Goal: Task Accomplishment & Management: Use online tool/utility

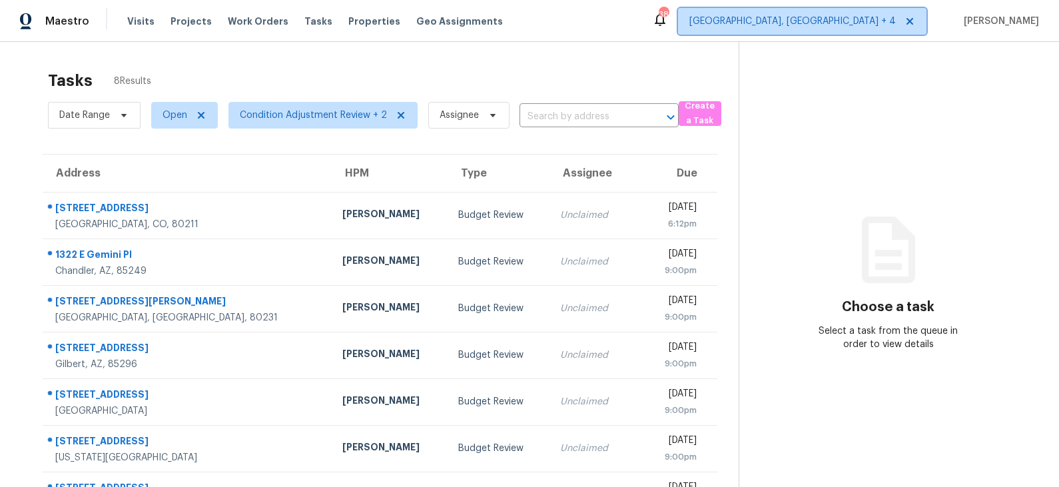
click at [894, 23] on span "Prescott, AZ + 4" at bounding box center [792, 21] width 206 height 13
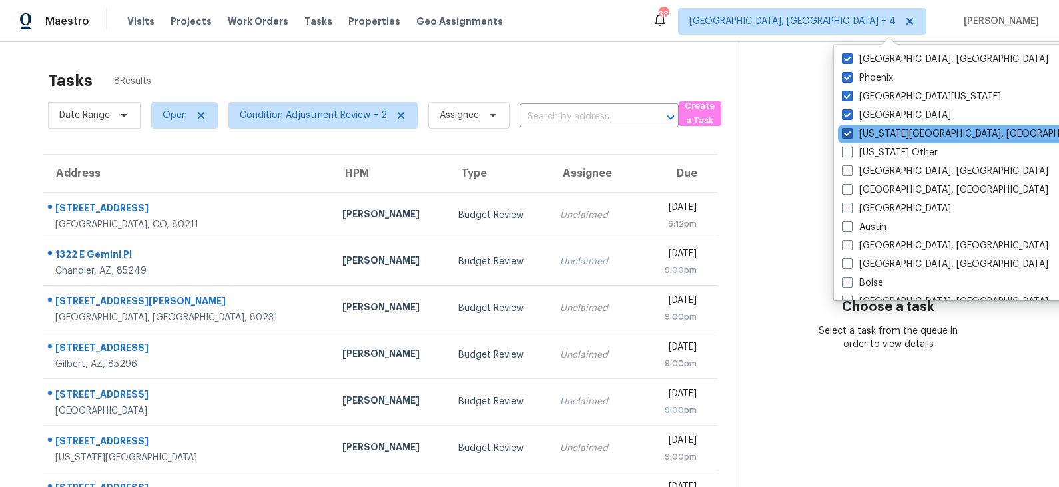
click at [881, 133] on label "Colorado Springs, CO" at bounding box center [970, 133] width 256 height 13
click at [850, 133] on input "Colorado Springs, CO" at bounding box center [846, 131] width 9 height 9
checkbox input "false"
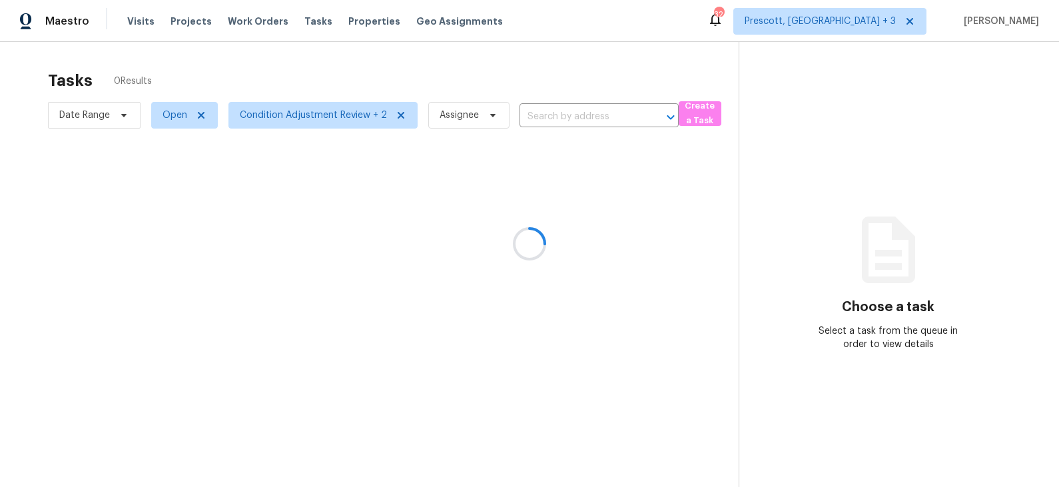
click at [717, 58] on div at bounding box center [529, 243] width 1059 height 487
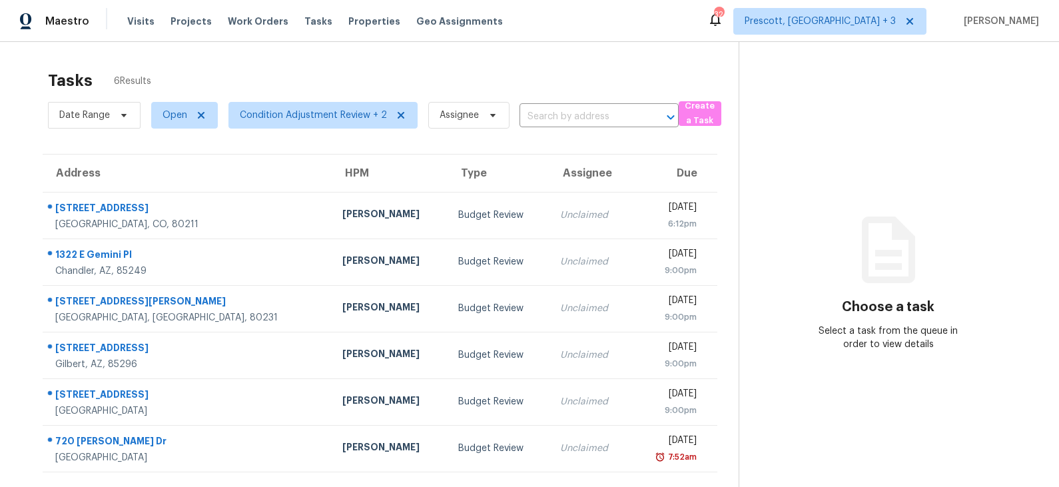
scroll to position [41, 0]
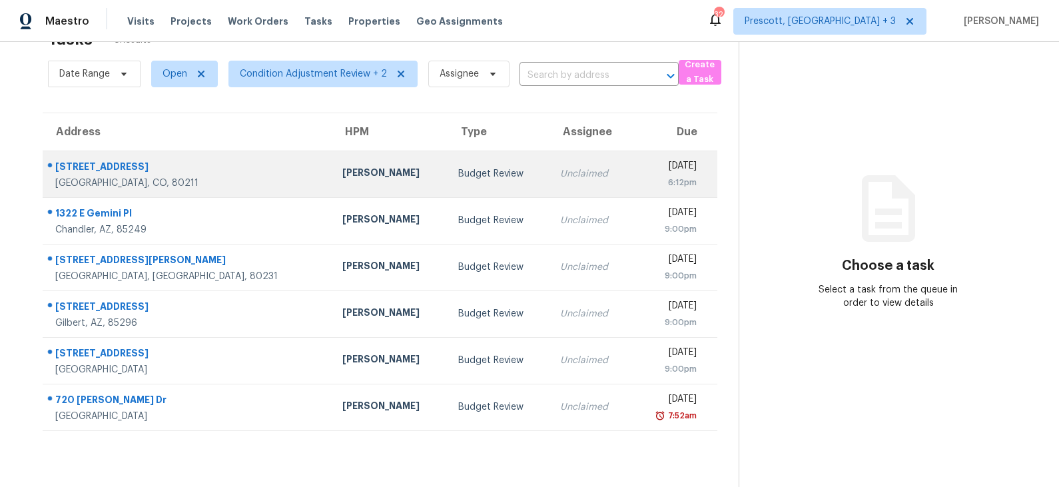
click at [343, 170] on div "[PERSON_NAME]" at bounding box center [389, 174] width 95 height 17
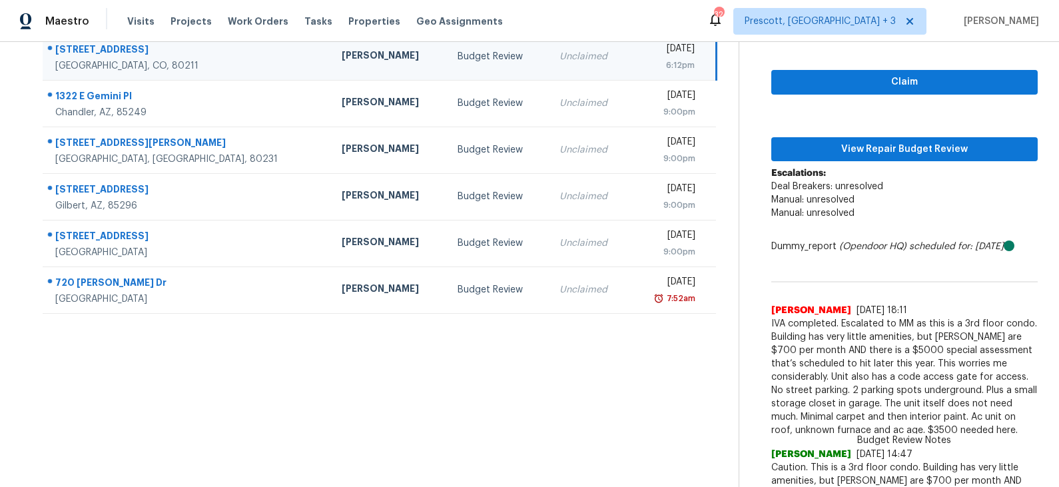
scroll to position [0, 0]
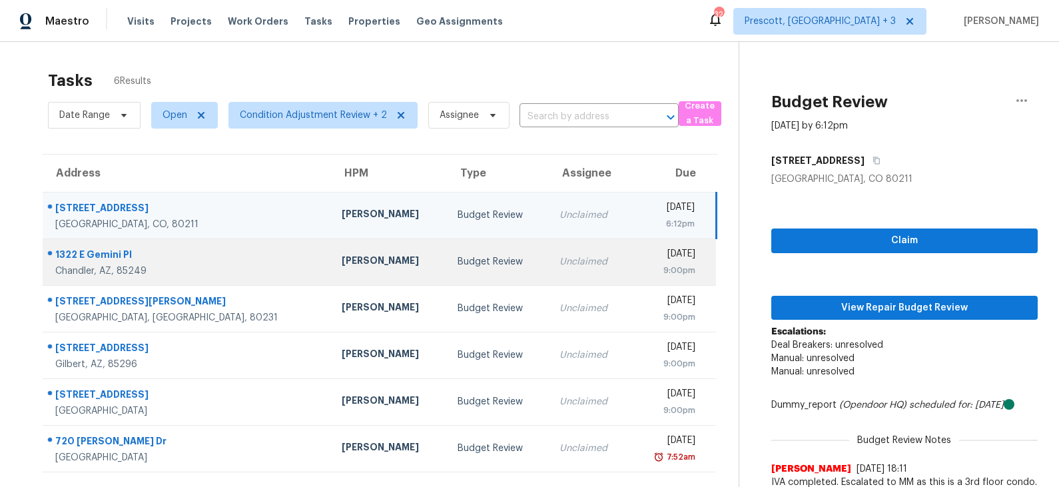
click at [458, 256] on div "Budget Review" at bounding box center [498, 261] width 81 height 13
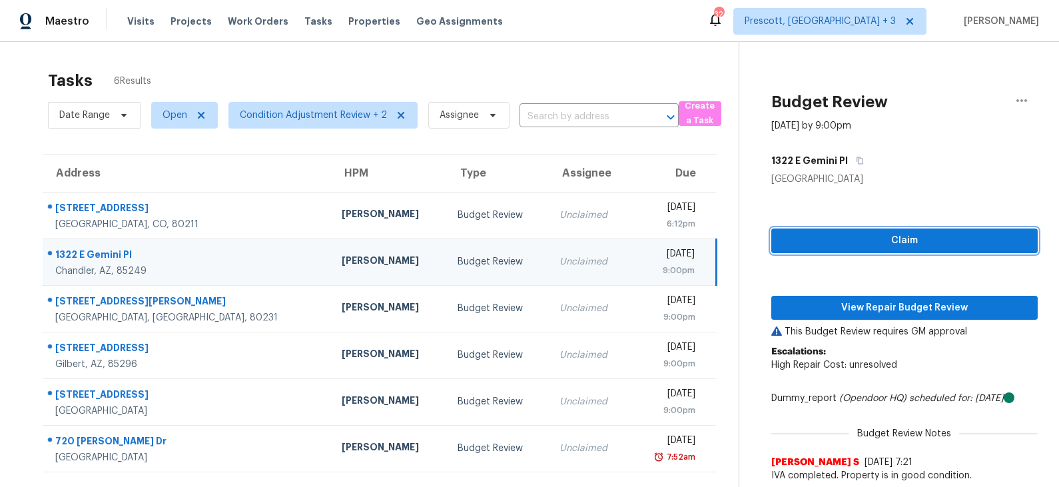
click at [900, 244] on span "Claim" at bounding box center [904, 240] width 245 height 17
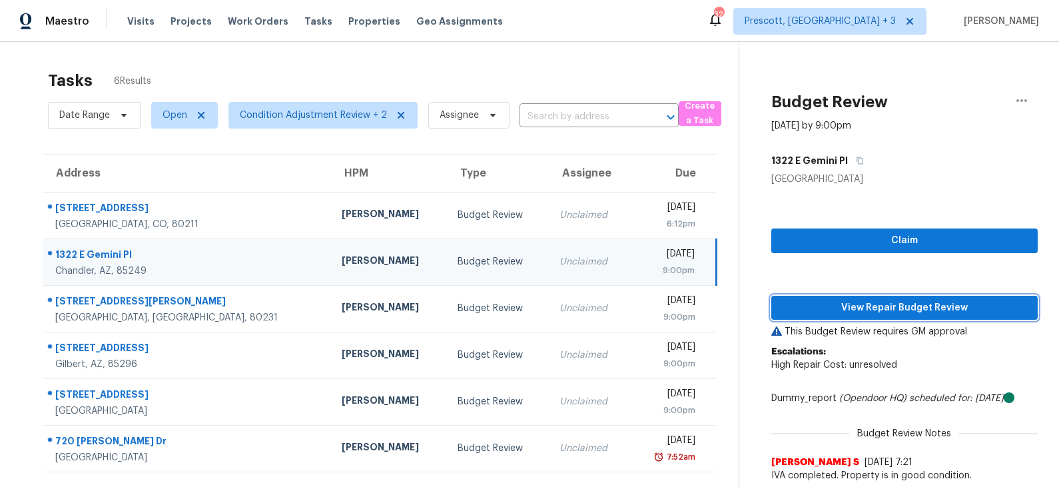
click at [882, 309] on span "View Repair Budget Review" at bounding box center [904, 308] width 245 height 17
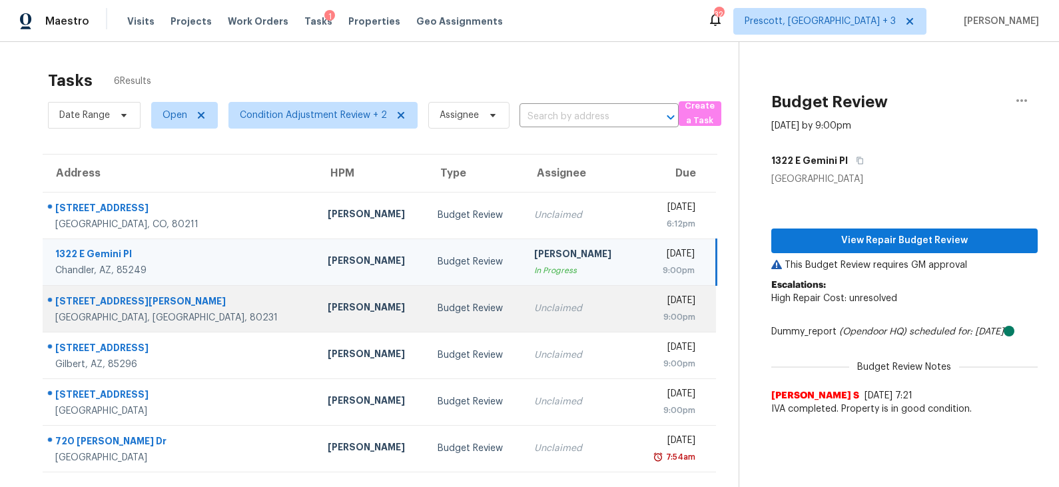
click at [438, 308] on div "Budget Review" at bounding box center [475, 308] width 75 height 13
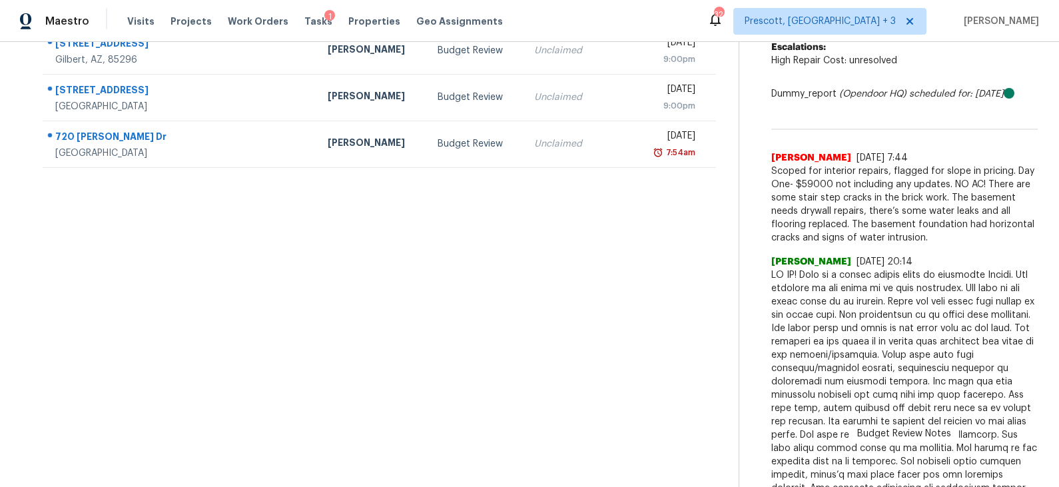
scroll to position [358, 0]
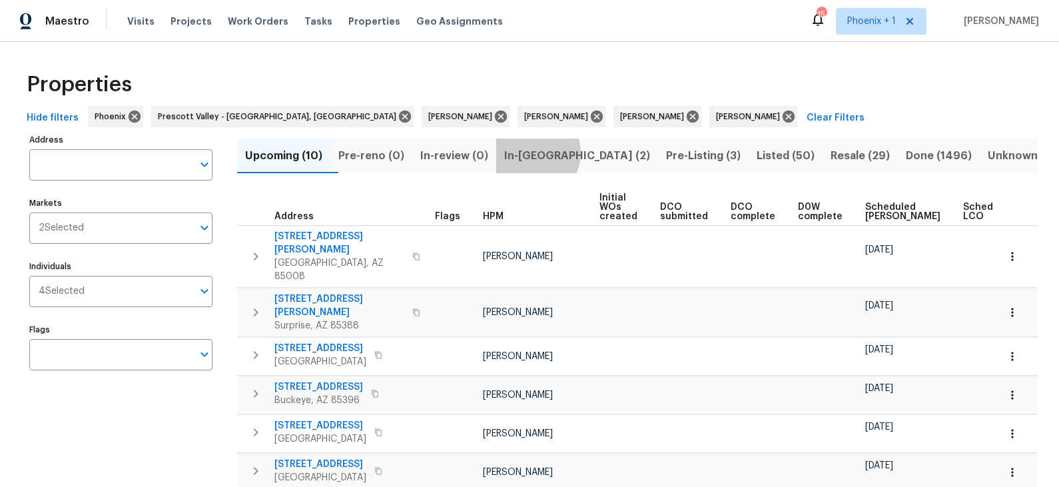
click at [552, 153] on span "In-reno (2)" at bounding box center [577, 156] width 146 height 19
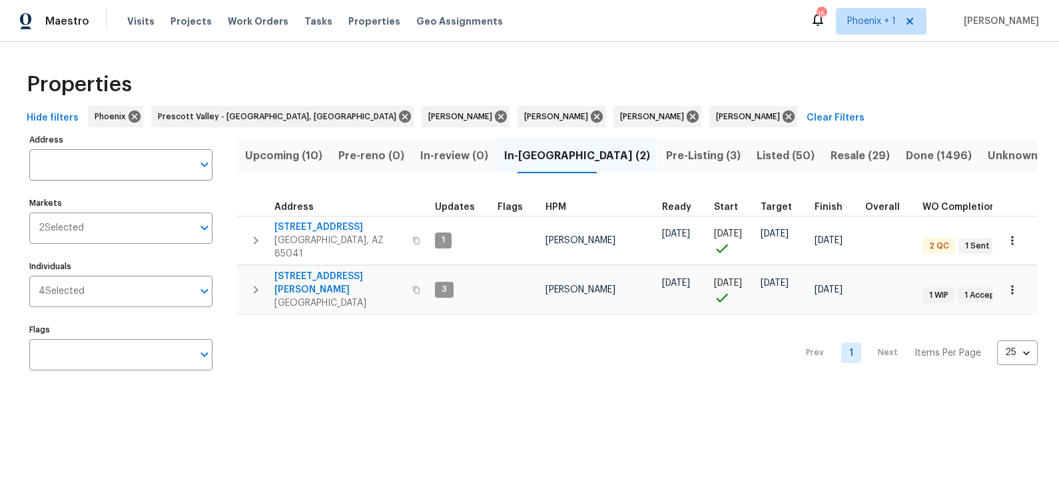
click at [458, 372] on div "Prev 1 Next Items Per Page 25 25 ​" at bounding box center [637, 348] width 800 height 69
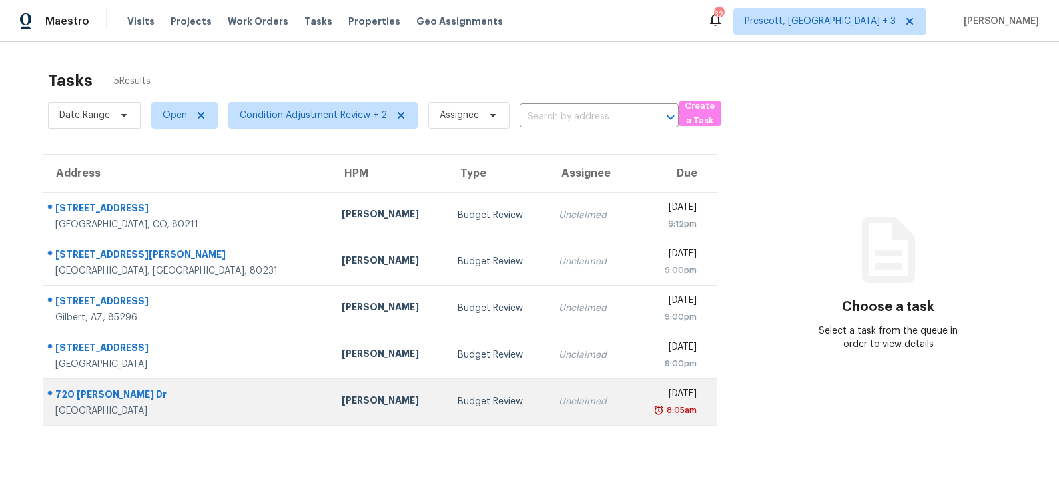
click at [458, 401] on div "Budget Review" at bounding box center [498, 401] width 81 height 13
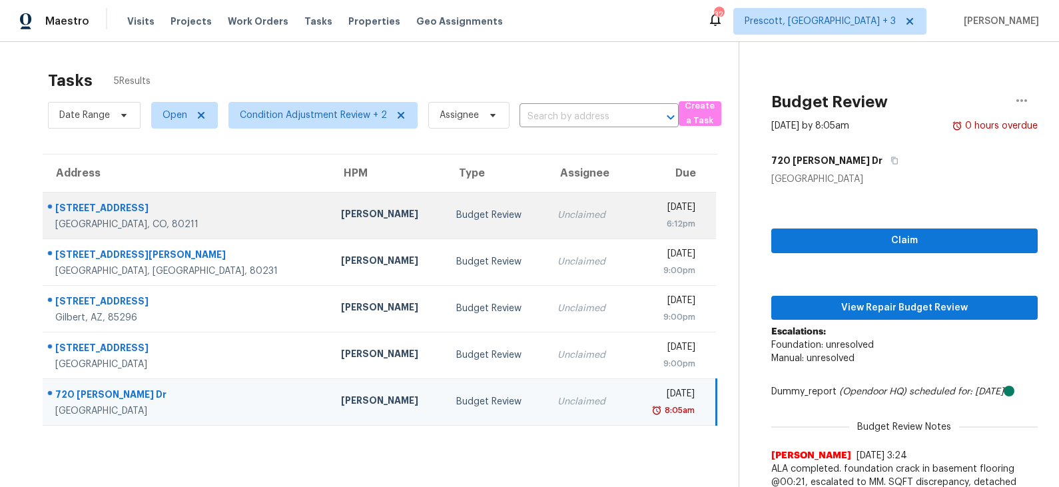
click at [446, 223] on td "Budget Review" at bounding box center [496, 215] width 101 height 47
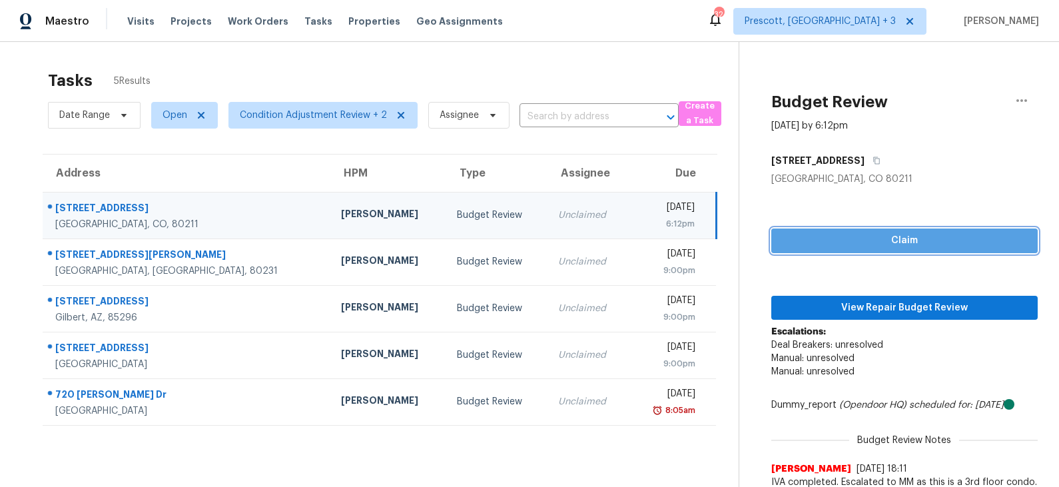
click at [816, 241] on span "Claim" at bounding box center [904, 240] width 245 height 17
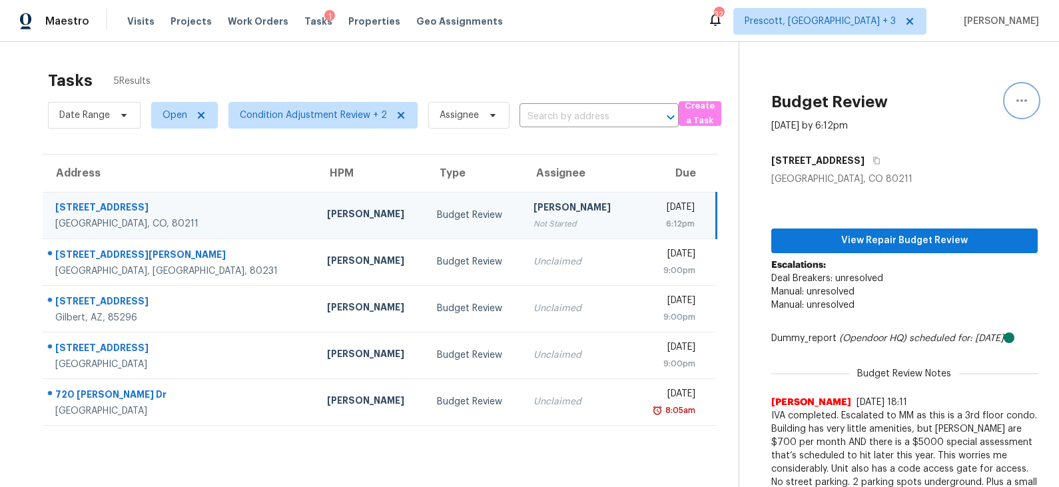
click at [1020, 101] on icon "button" at bounding box center [1021, 100] width 11 height 3
click at [984, 106] on div "Unclaim this task" at bounding box center [946, 103] width 104 height 13
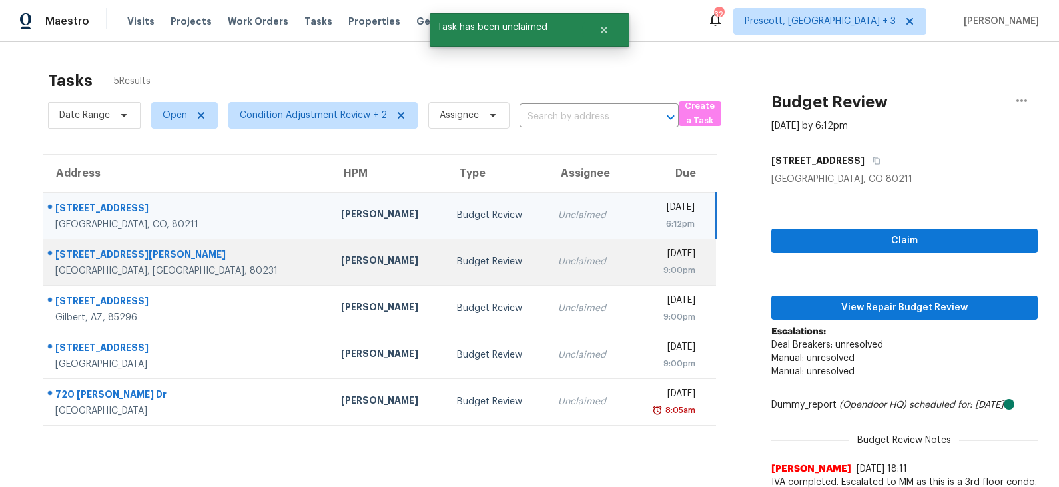
click at [341, 263] on div "[PERSON_NAME]" at bounding box center [388, 262] width 94 height 17
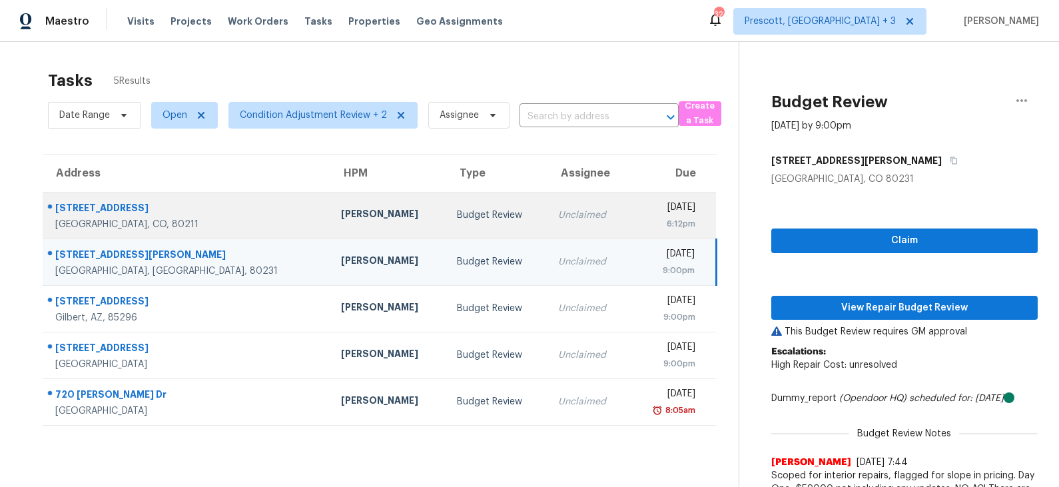
click at [457, 209] on div "Budget Review" at bounding box center [497, 214] width 80 height 13
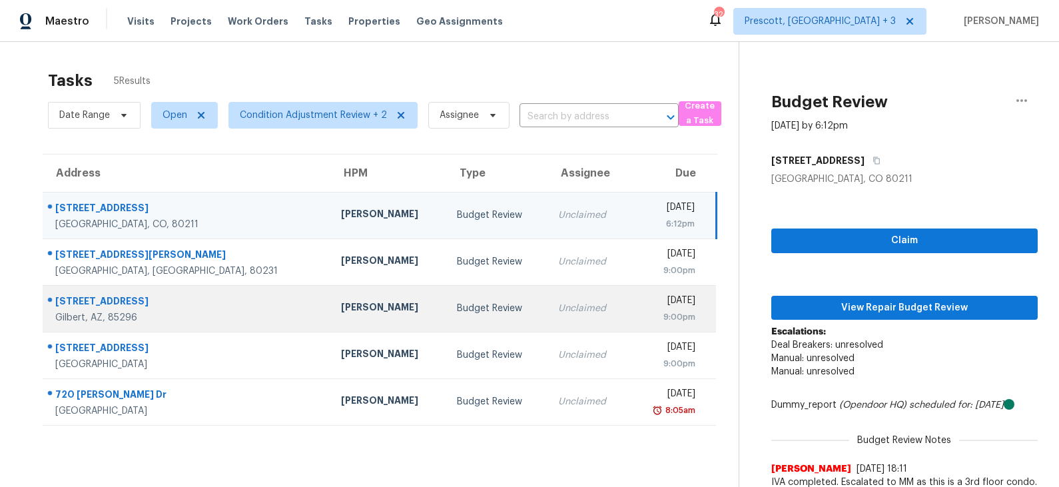
click at [336, 294] on td "Austin Hatch" at bounding box center [387, 308] width 115 height 47
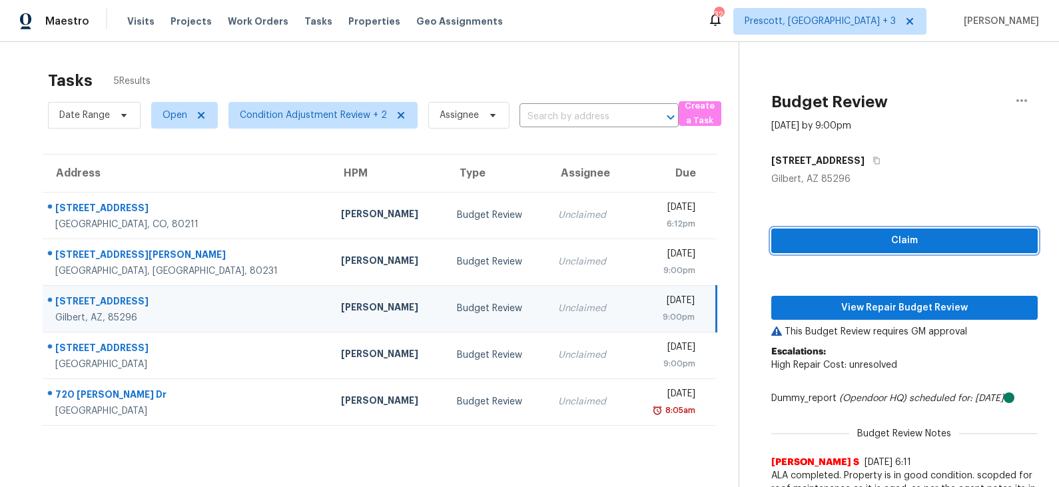
click at [840, 236] on span "Claim" at bounding box center [904, 240] width 245 height 17
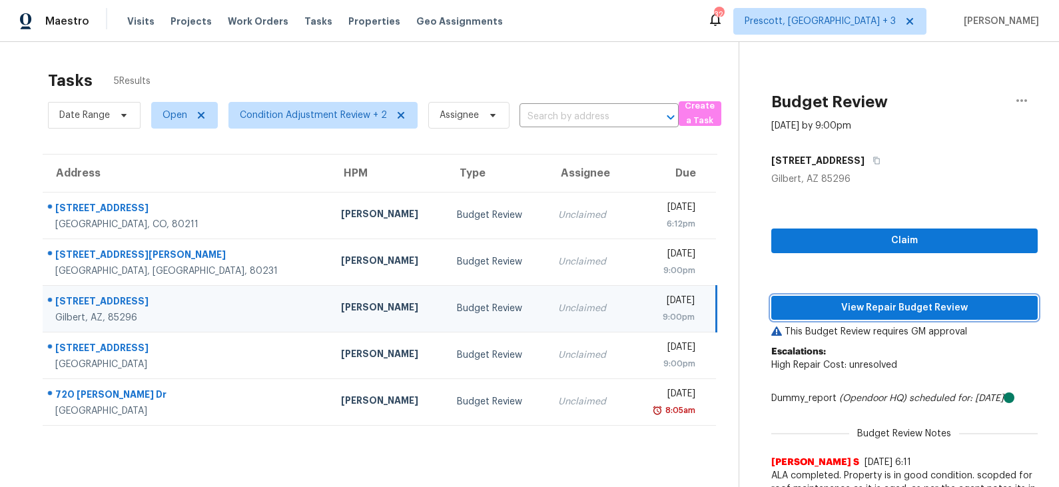
click at [834, 304] on span "View Repair Budget Review" at bounding box center [904, 308] width 245 height 17
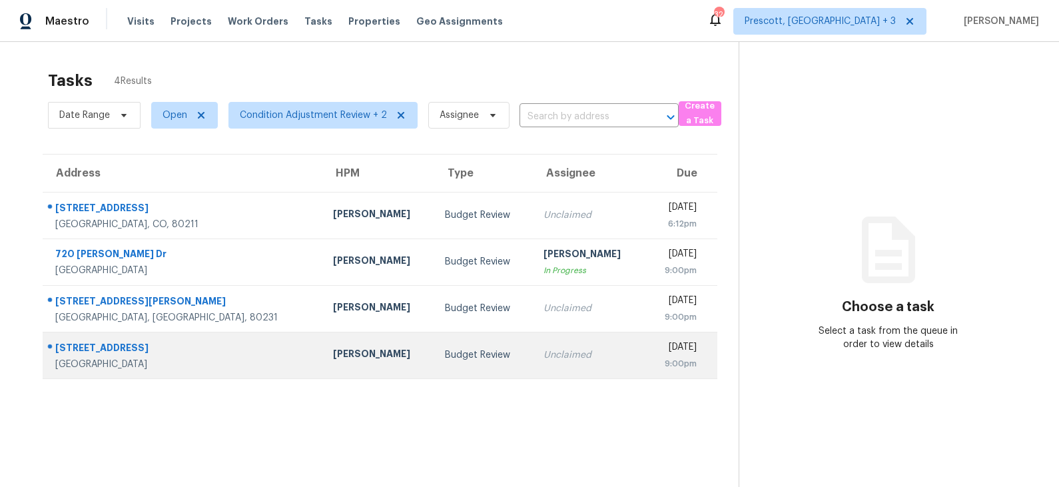
click at [445, 350] on div "Budget Review" at bounding box center [483, 354] width 77 height 13
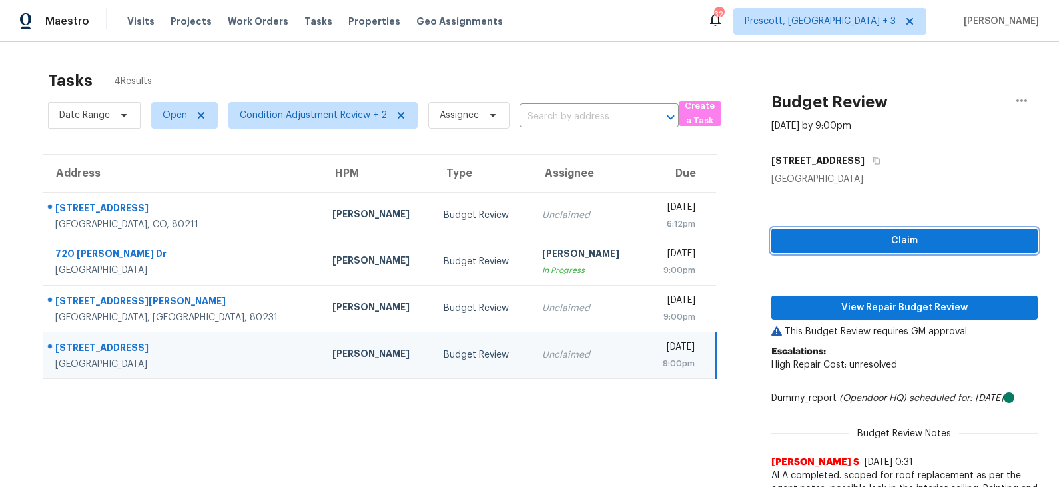
click at [860, 242] on span "Claim" at bounding box center [904, 240] width 245 height 17
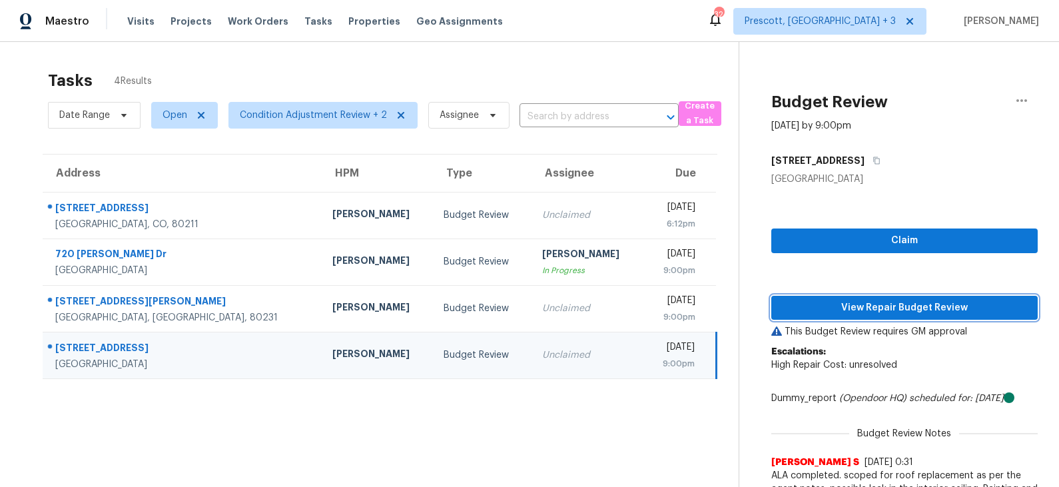
click at [862, 305] on span "View Repair Budget Review" at bounding box center [904, 308] width 245 height 17
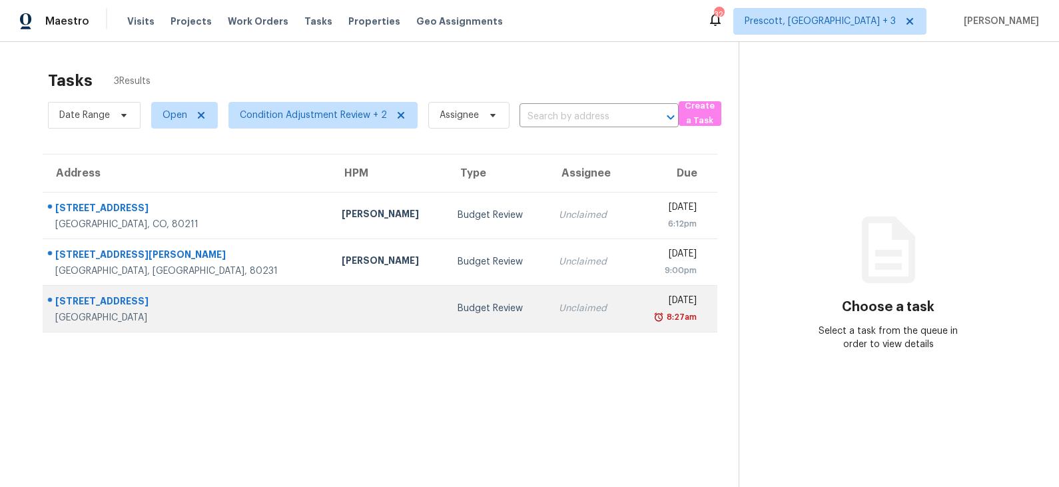
click at [458, 302] on div "Budget Review" at bounding box center [498, 308] width 81 height 13
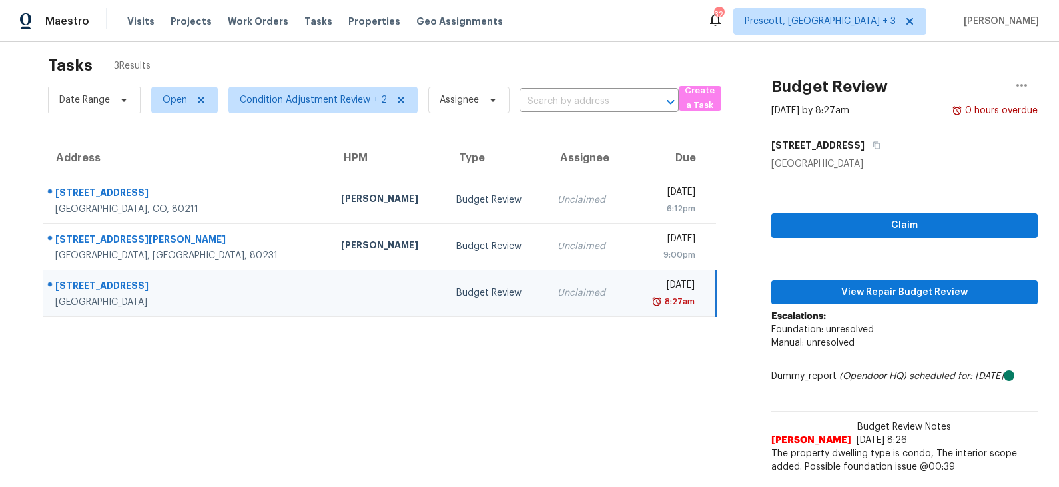
scroll to position [41, 0]
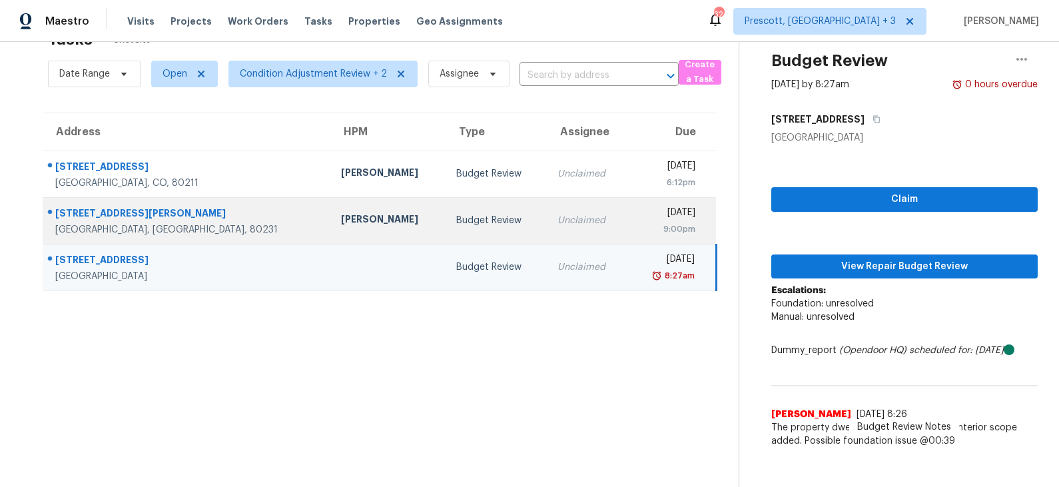
click at [446, 210] on td "Budget Review" at bounding box center [496, 220] width 101 height 47
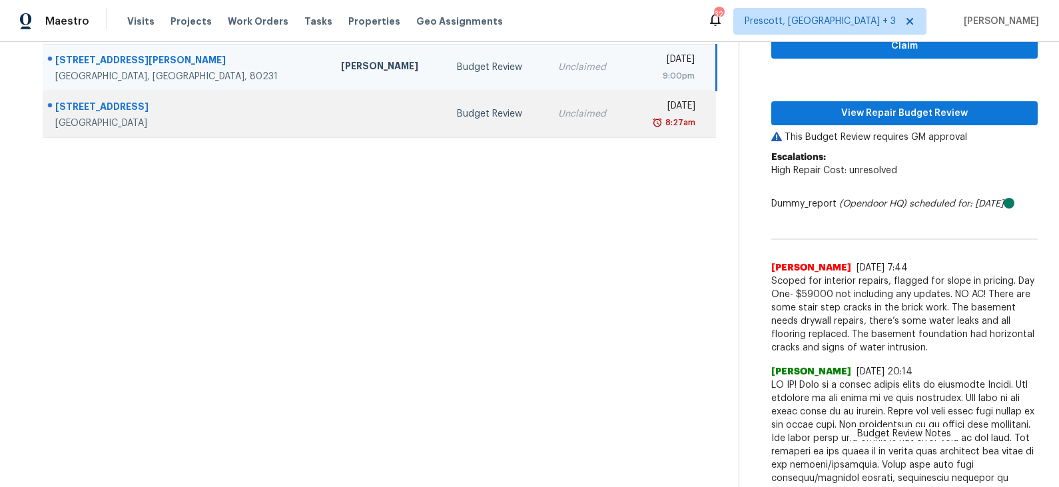
click at [457, 108] on div "Budget Review" at bounding box center [497, 113] width 80 height 13
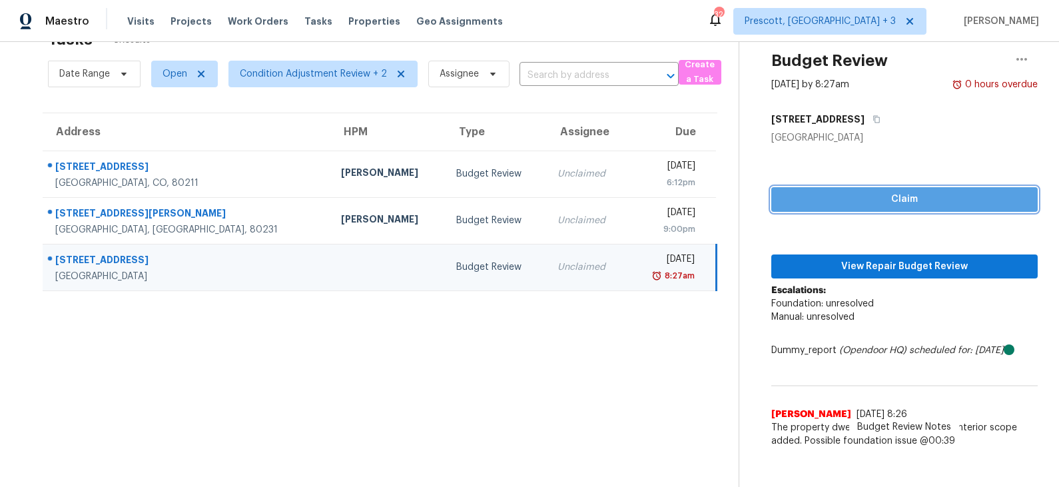
click at [910, 192] on span "Claim" at bounding box center [904, 199] width 245 height 17
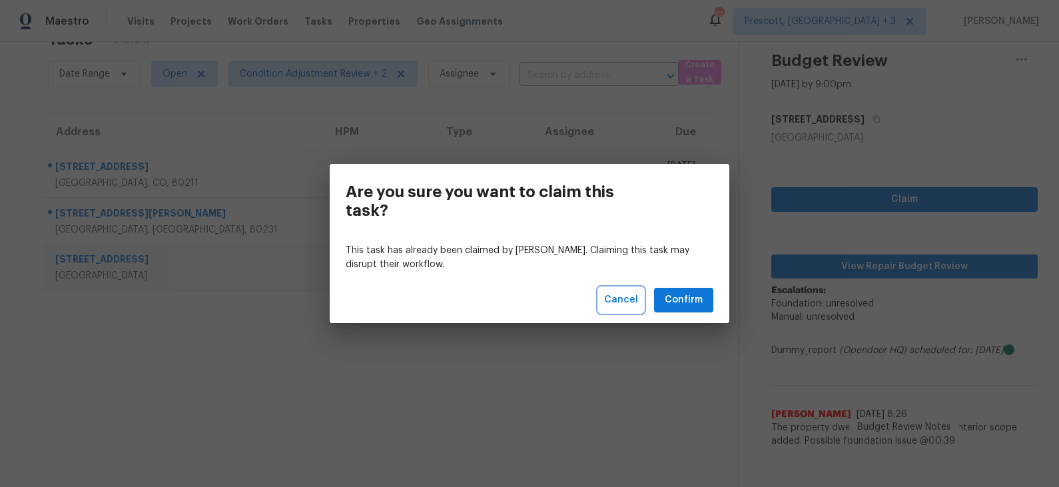
click at [623, 300] on span "Cancel" at bounding box center [621, 300] width 34 height 17
